Goal: Transaction & Acquisition: Purchase product/service

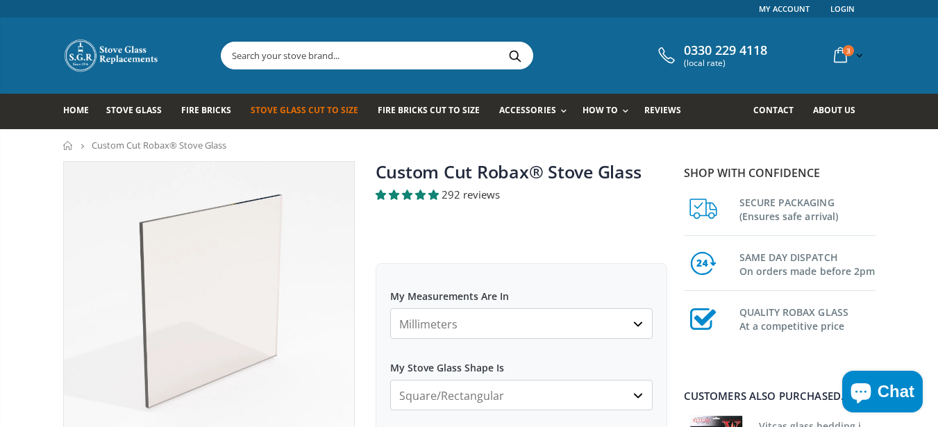
click at [385, 116] on span "Fire Bricks Cut To Size" at bounding box center [429, 110] width 102 height 12
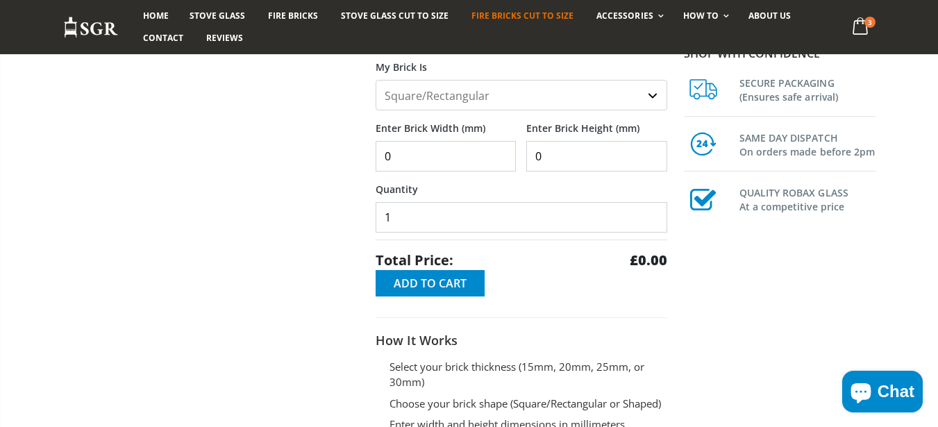
scroll to position [333, 0]
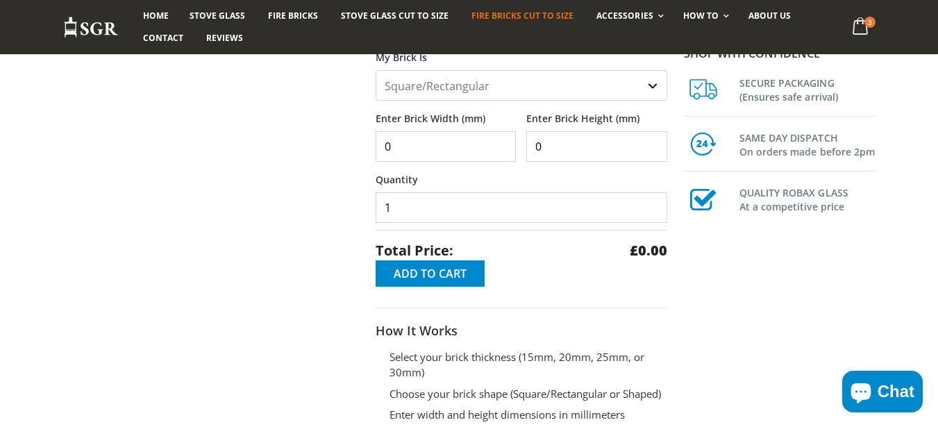
click at [424, 149] on input "0" at bounding box center [446, 146] width 141 height 31
type input "250"
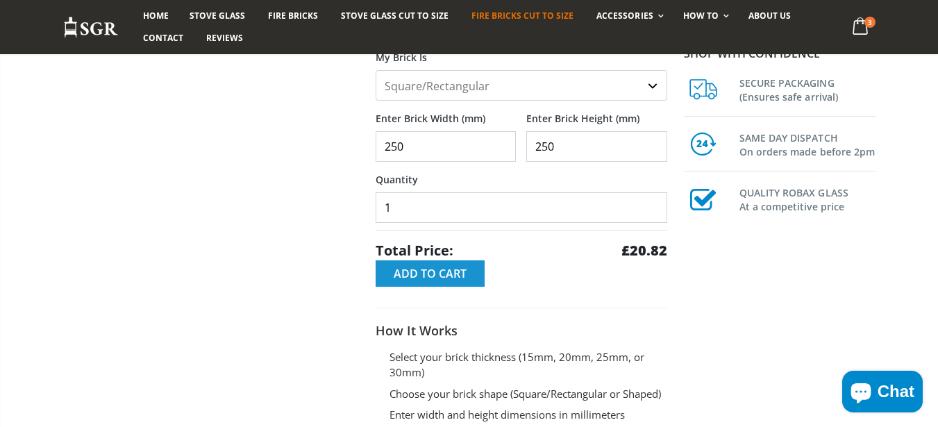
click at [432, 267] on span "Add to Cart" at bounding box center [430, 273] width 73 height 15
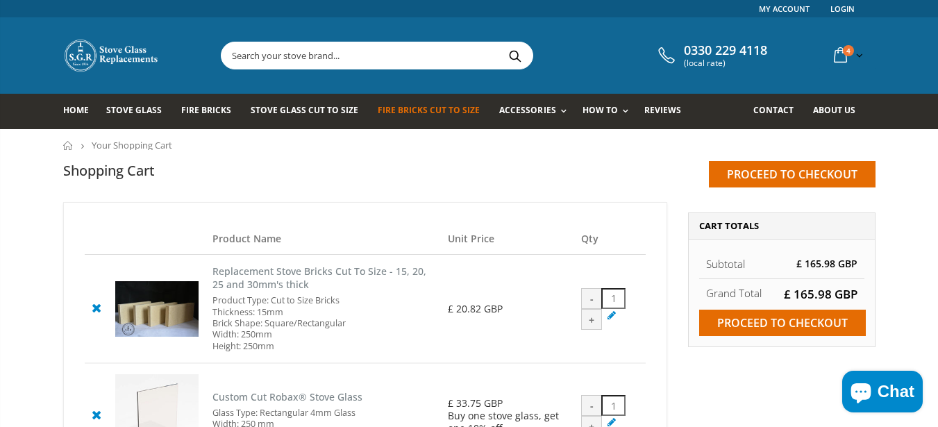
click at [422, 110] on span "Fire Bricks Cut To Size" at bounding box center [429, 110] width 102 height 12
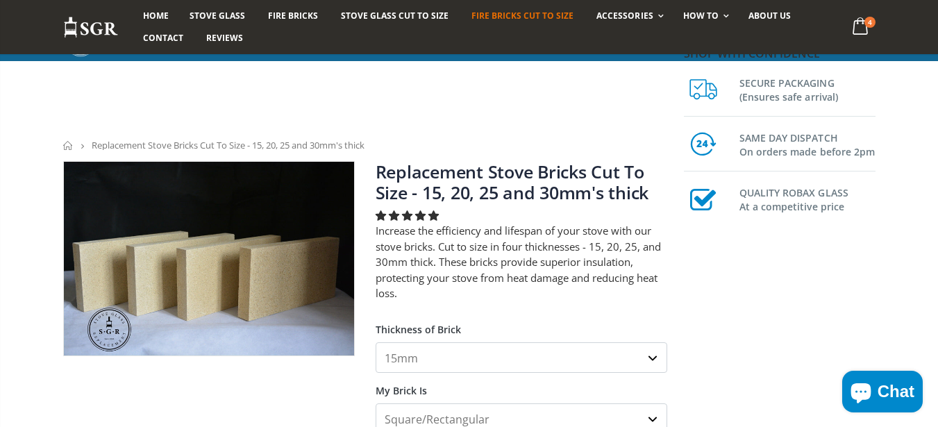
scroll to position [333, 0]
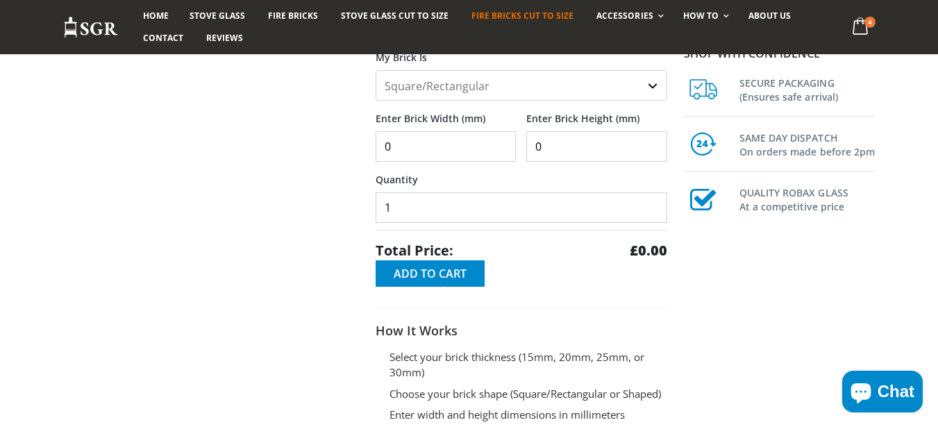
click at [454, 141] on input "0" at bounding box center [446, 146] width 141 height 31
type input "250"
click at [470, 261] on button "Add to Cart" at bounding box center [430, 273] width 109 height 26
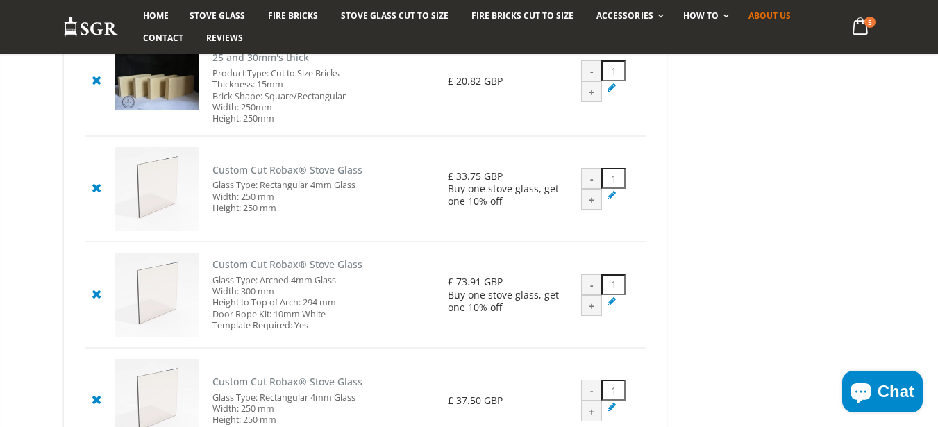
scroll to position [333, 0]
